Goal: Task Accomplishment & Management: Use online tool/utility

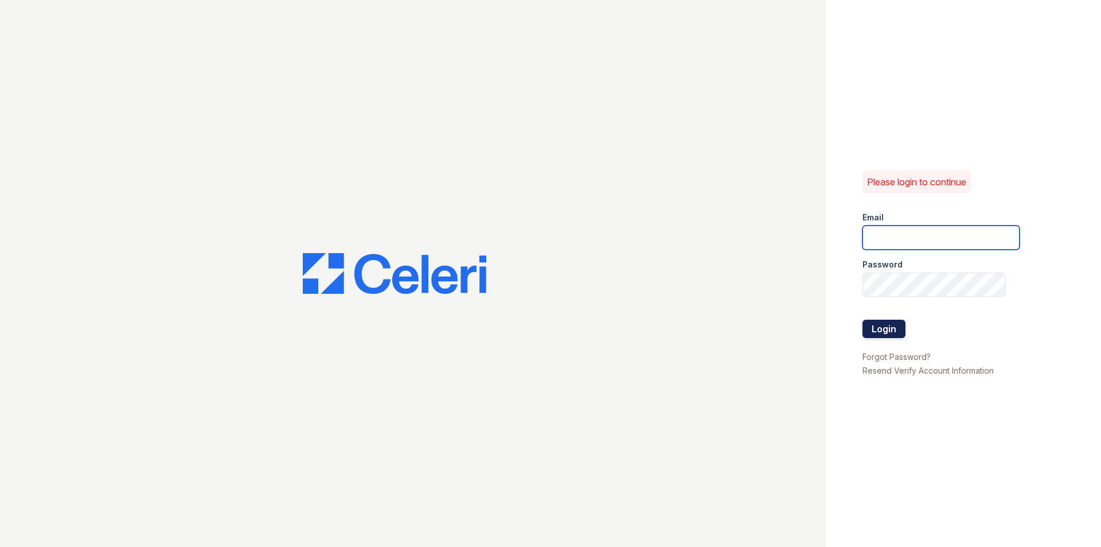
type input "[EMAIL_ADDRESS][DOMAIN_NAME]"
click at [879, 324] on button "Login" at bounding box center [883, 328] width 43 height 18
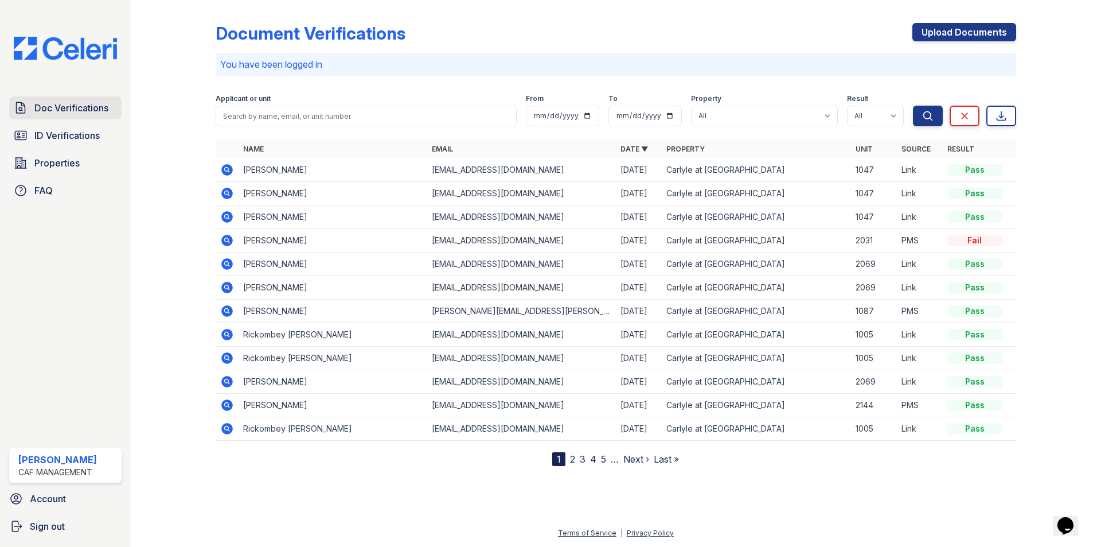
click at [59, 109] on span "Doc Verifications" at bounding box center [71, 108] width 74 height 14
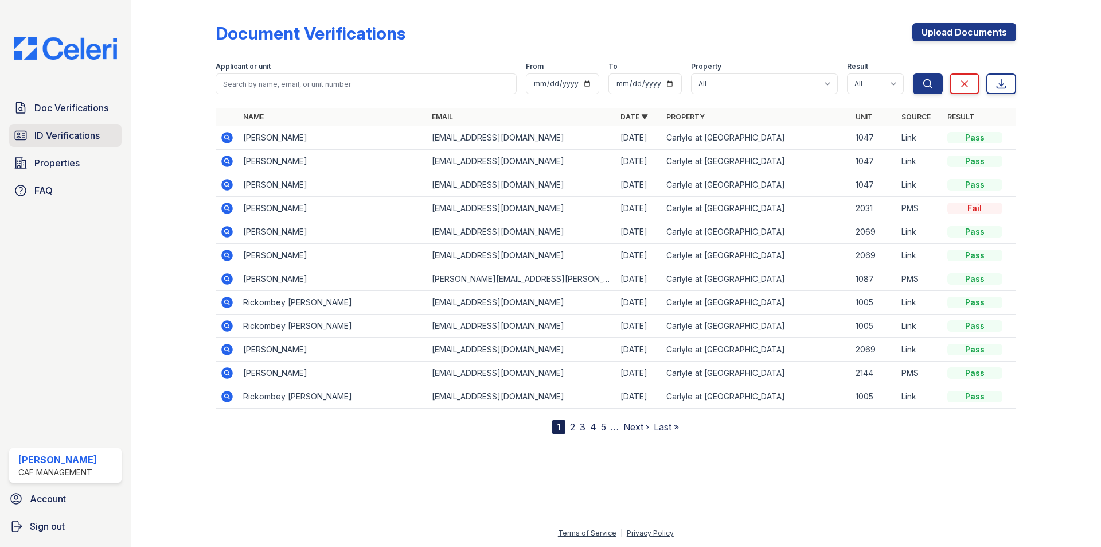
click at [44, 143] on link "ID Verifications" at bounding box center [65, 135] width 112 height 23
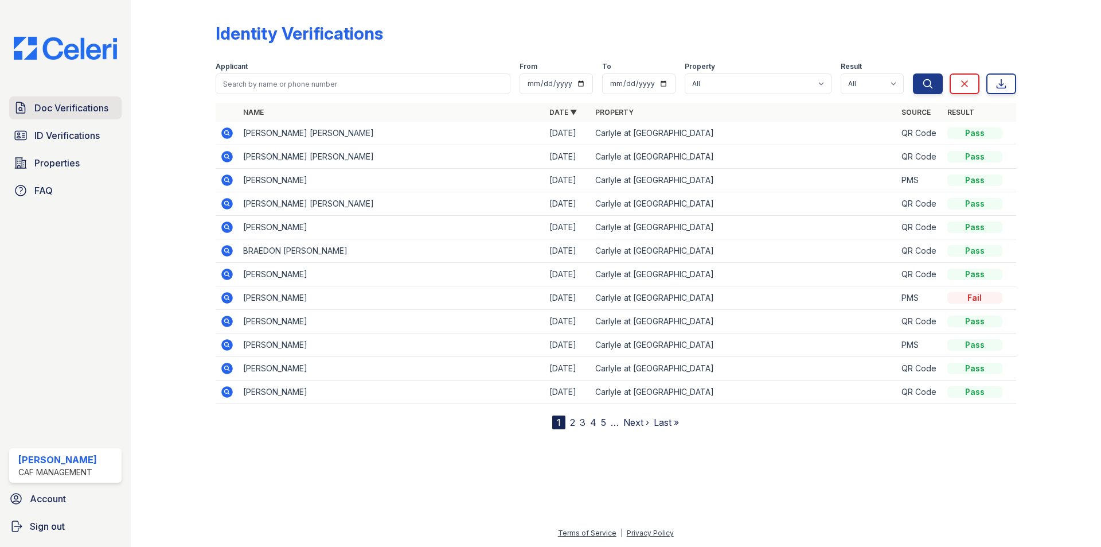
click at [67, 110] on span "Doc Verifications" at bounding box center [71, 108] width 74 height 14
